Goal: Check status: Check status

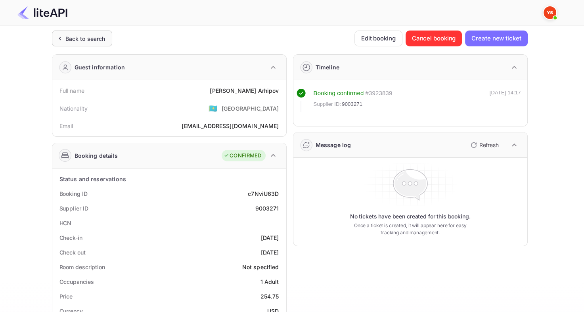
click at [80, 42] on div "Back to search" at bounding box center [85, 38] width 40 height 8
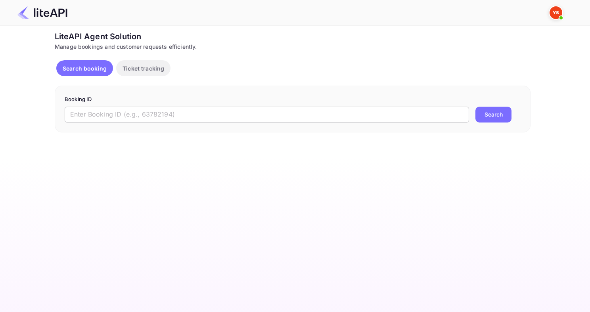
click at [124, 111] on input "text" at bounding box center [267, 115] width 404 height 16
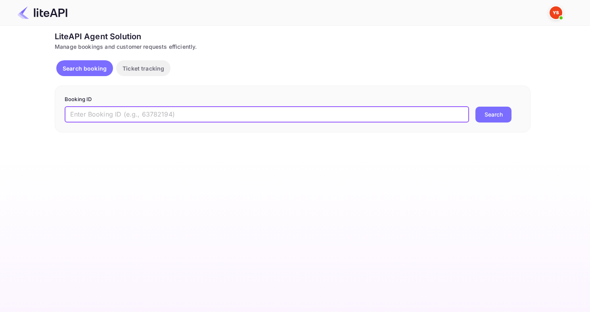
paste input "6922022"
type input "6922022"
click at [475, 107] on button "Search" at bounding box center [493, 115] width 36 height 16
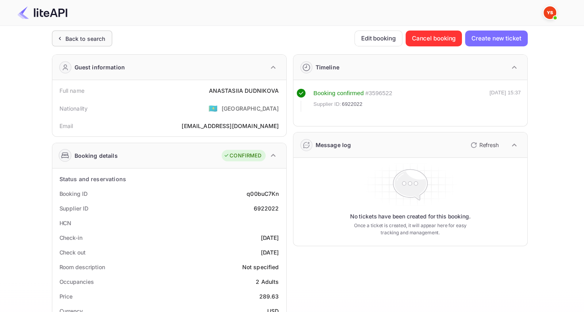
click at [84, 41] on div "Back to search" at bounding box center [85, 38] width 40 height 8
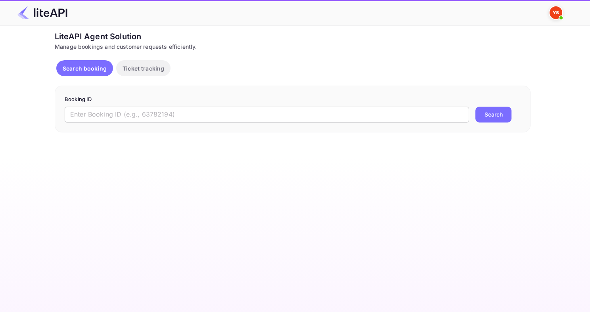
click at [115, 112] on input "text" at bounding box center [267, 115] width 404 height 16
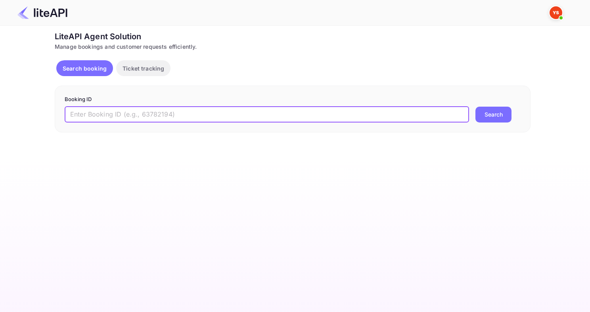
paste input "8705872"
type input "8705872"
click at [475, 107] on button "Search" at bounding box center [493, 115] width 36 height 16
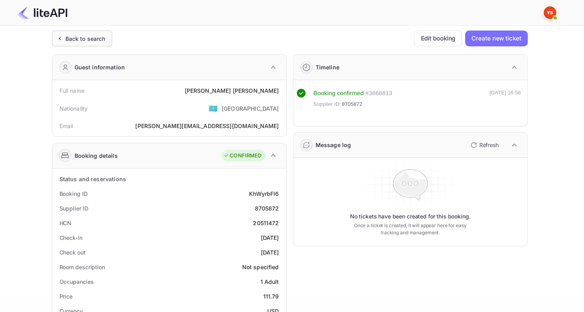
click at [87, 43] on div "Back to search" at bounding box center [82, 39] width 60 height 16
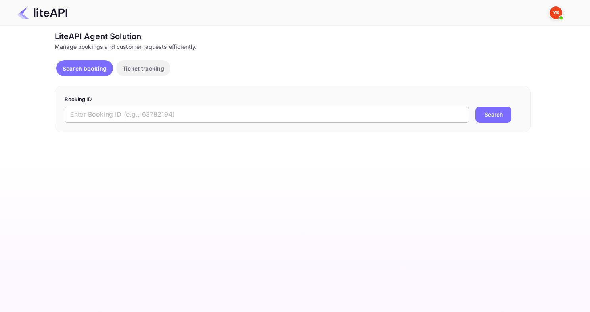
drag, startPoint x: 130, startPoint y: 105, endPoint x: 129, endPoint y: 110, distance: 5.6
click at [130, 109] on form "Booking ID ​ Search" at bounding box center [293, 109] width 456 height 27
click at [129, 110] on input "text" at bounding box center [267, 115] width 404 height 16
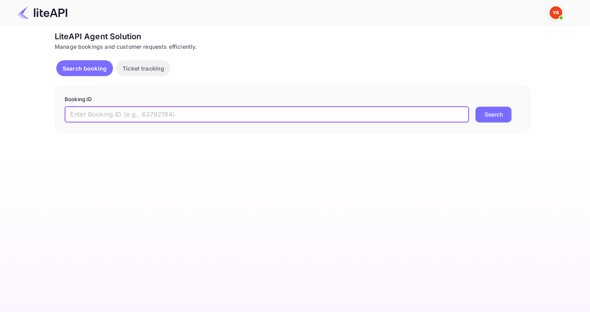
paste input "7804117"
type input "7804117"
click at [475, 107] on button "Search" at bounding box center [493, 115] width 36 height 16
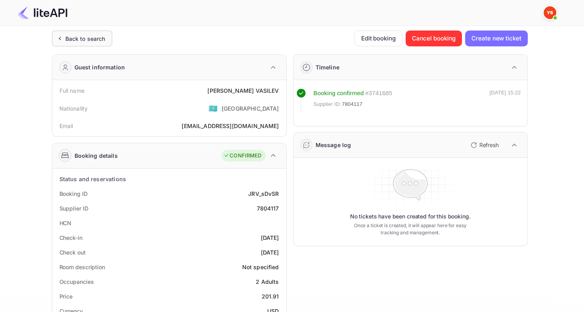
click at [82, 40] on div "Back to search" at bounding box center [85, 38] width 40 height 8
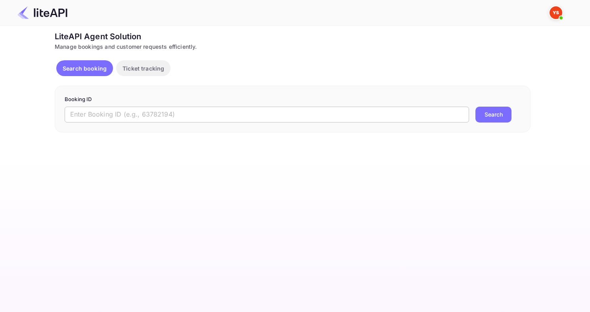
click at [231, 118] on input "text" at bounding box center [267, 115] width 404 height 16
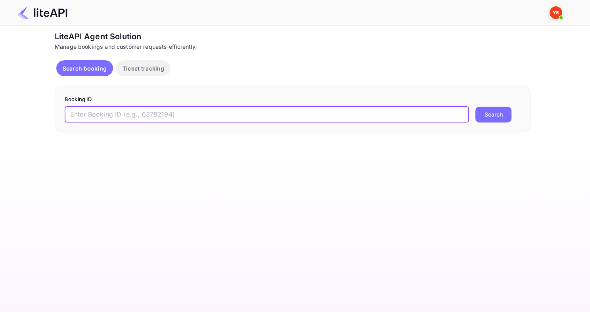
paste input "8994586"
type input "8994586"
click at [475, 107] on button "Search" at bounding box center [493, 115] width 36 height 16
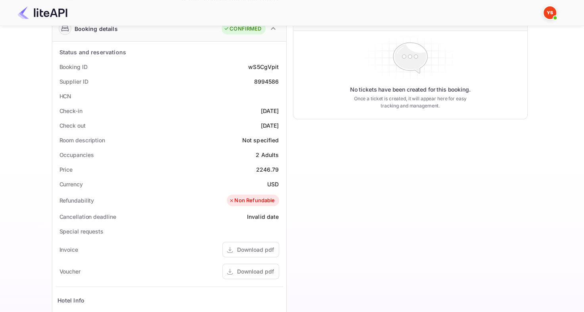
scroll to position [79, 0]
